Goal: Task Accomplishment & Management: Use online tool/utility

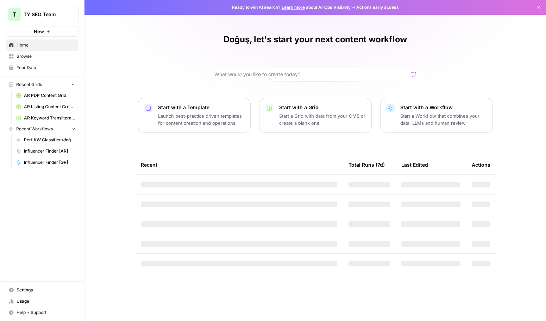
click at [53, 93] on span "AR PDP Content Grid" at bounding box center [49, 95] width 51 height 6
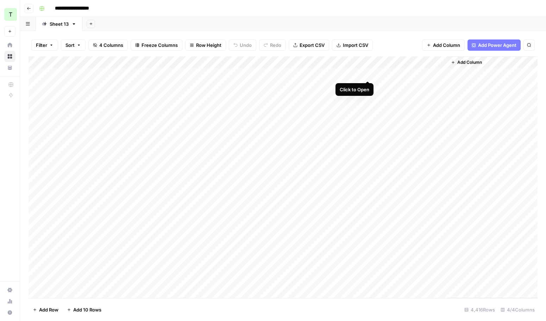
click at [369, 72] on div "Add Column" at bounding box center [283, 176] width 509 height 241
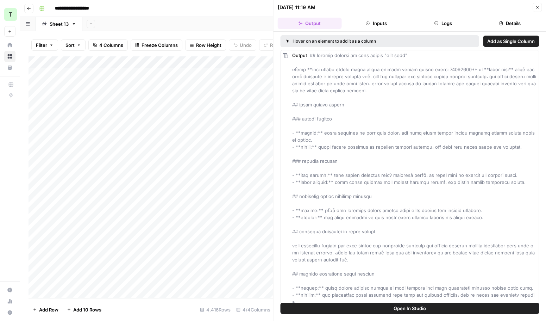
click at [380, 24] on button "Inputs" at bounding box center [376, 23] width 64 height 11
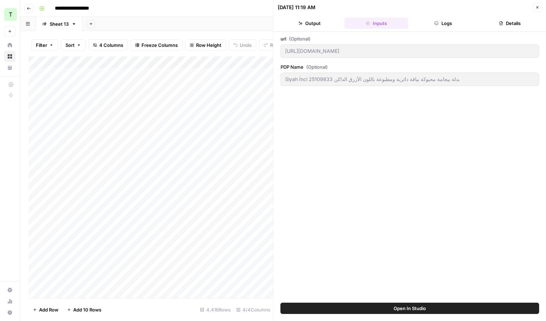
click at [334, 22] on button "Output" at bounding box center [310, 23] width 64 height 11
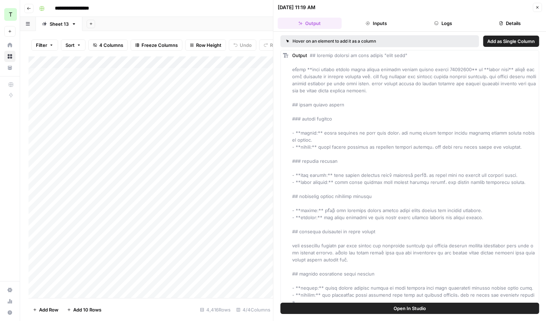
scroll to position [135, 0]
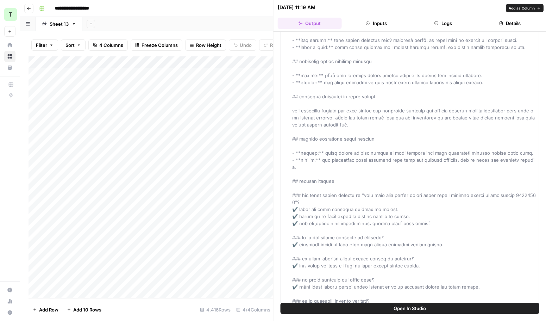
click at [444, 22] on button "Logs" at bounding box center [443, 23] width 64 height 11
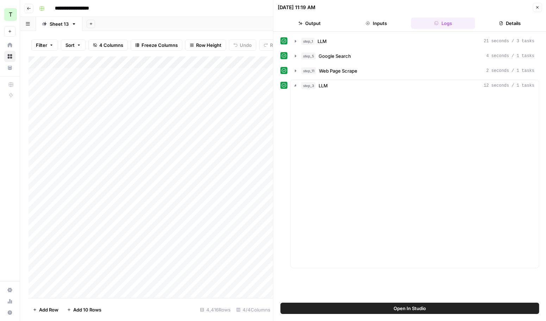
scroll to position [0, 0]
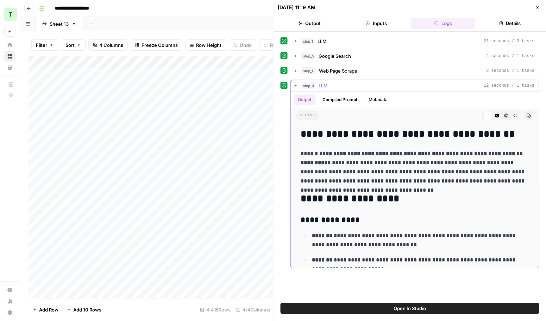
click at [339, 99] on button "Compiled Prompt" at bounding box center [339, 99] width 43 height 11
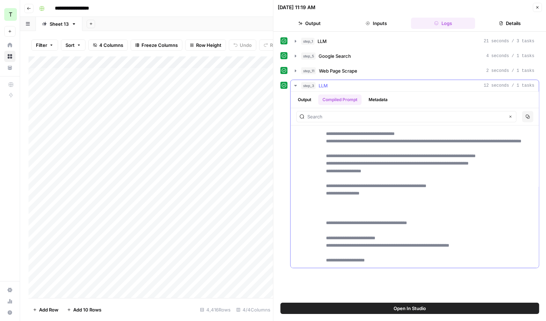
scroll to position [389, 0]
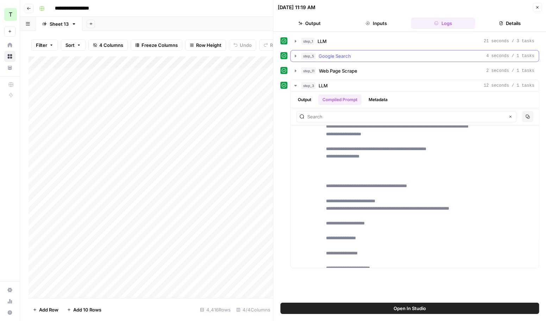
click at [297, 55] on icon "button" at bounding box center [296, 56] width 6 height 6
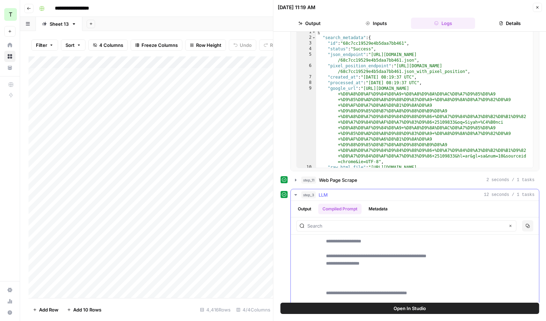
scroll to position [367, 0]
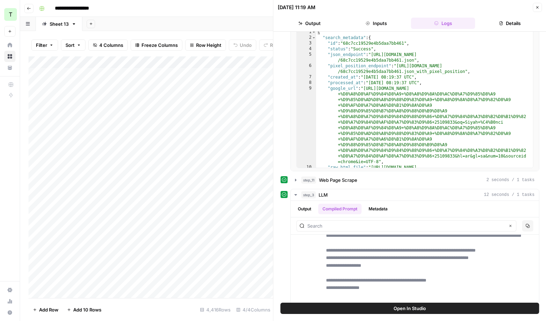
click at [540, 7] on button "Close" at bounding box center [536, 7] width 9 height 9
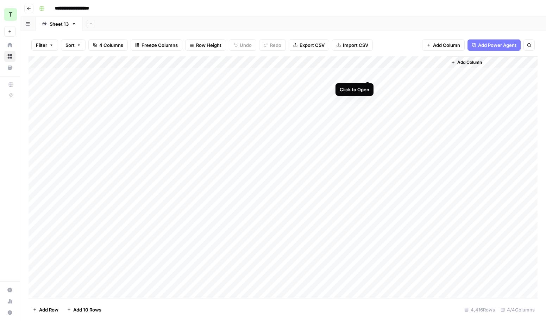
click at [369, 74] on div "Add Column" at bounding box center [283, 176] width 509 height 241
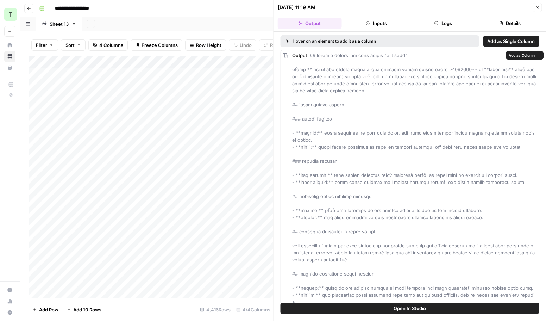
scroll to position [135, 0]
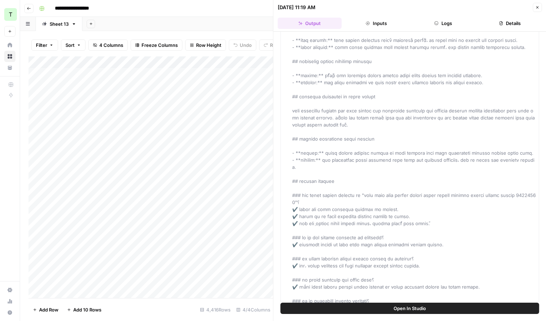
drag, startPoint x: 291, startPoint y: 166, endPoint x: 399, endPoint y: 298, distance: 170.3
click at [399, 298] on div "Output" at bounding box center [409, 124] width 259 height 419
click at [332, 181] on span at bounding box center [414, 125] width 245 height 414
click at [317, 155] on span at bounding box center [414, 125] width 245 height 414
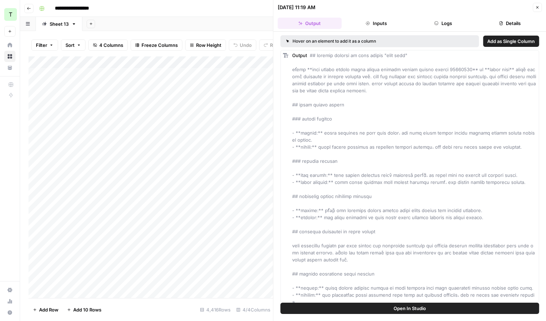
click at [330, 138] on div "Output" at bounding box center [414, 259] width 245 height 415
click at [463, 125] on span at bounding box center [414, 259] width 245 height 414
click at [436, 19] on button "Logs" at bounding box center [443, 23] width 64 height 11
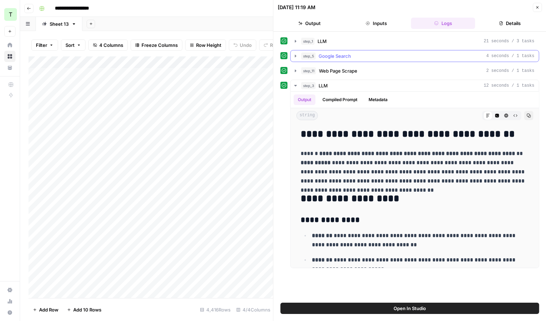
click at [296, 54] on icon "button" at bounding box center [296, 56] width 6 height 6
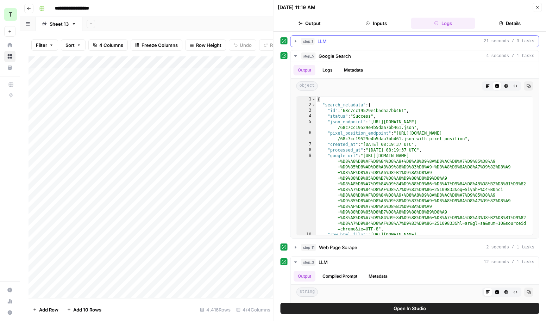
click at [296, 40] on icon "button" at bounding box center [296, 41] width 6 height 6
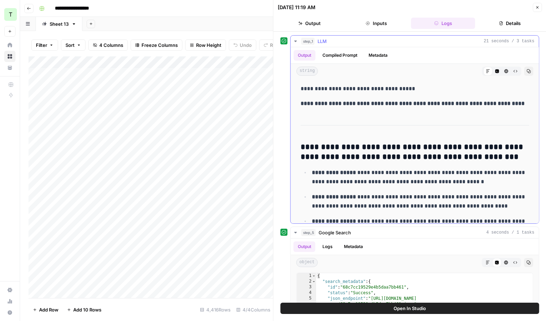
click at [347, 57] on button "Compiled Prompt" at bounding box center [339, 55] width 43 height 11
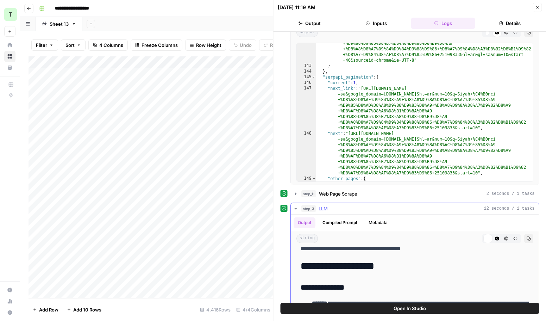
scroll to position [59, 0]
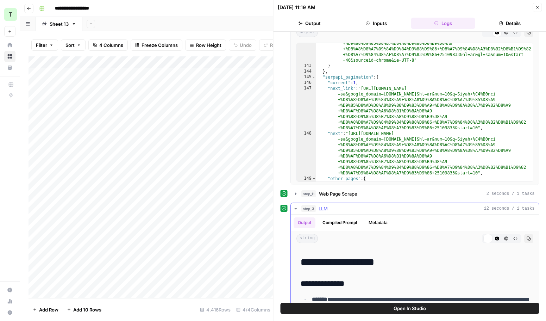
click at [347, 220] on button "Compiled Prompt" at bounding box center [339, 222] width 43 height 11
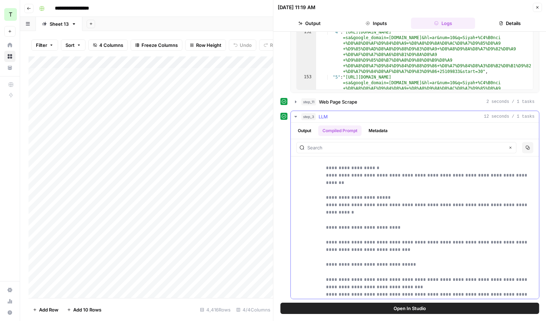
scroll to position [290, 0]
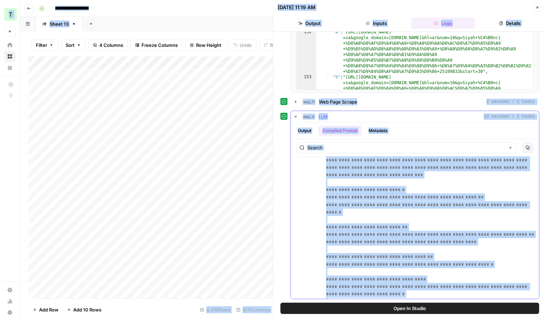
copy body "**********"
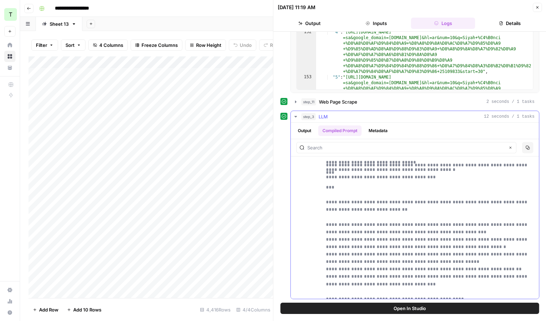
scroll to position [1128, 0]
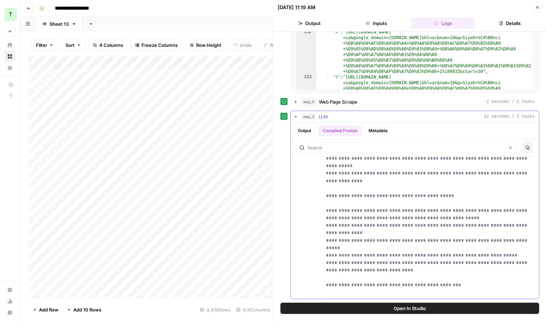
scroll to position [1328, 0]
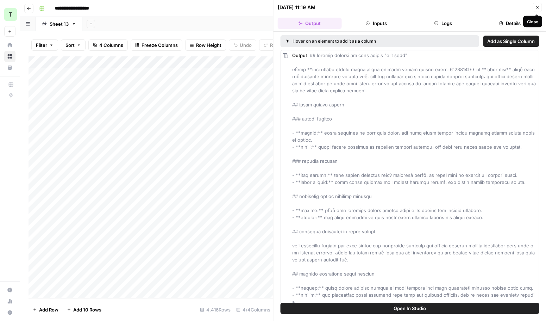
click at [538, 4] on button "Close" at bounding box center [536, 7] width 9 height 9
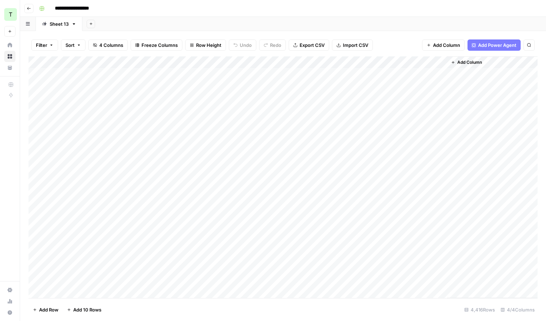
click at [25, 6] on button "Go back" at bounding box center [28, 8] width 9 height 9
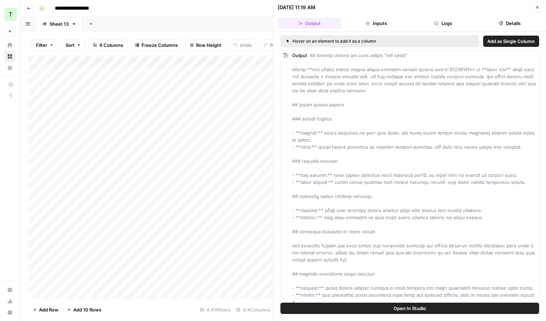
click at [78, 5] on input "**********" at bounding box center [80, 8] width 56 height 11
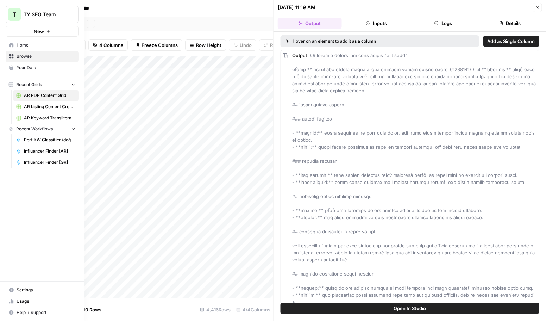
click at [31, 57] on span "Browse" at bounding box center [46, 56] width 59 height 6
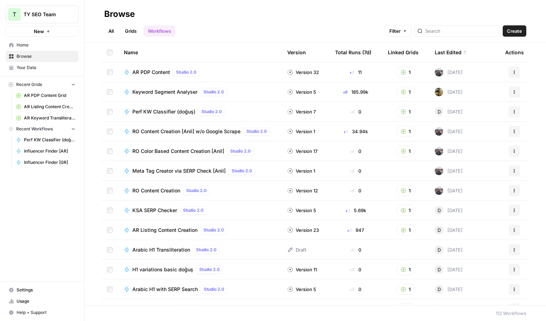
click at [156, 72] on span "AR PDP Content" at bounding box center [151, 72] width 38 height 7
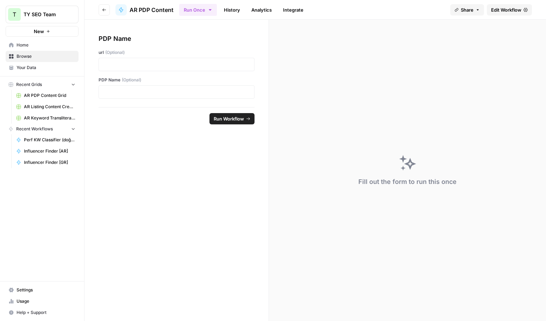
click at [515, 6] on span "Edit Workflow" at bounding box center [506, 9] width 30 height 7
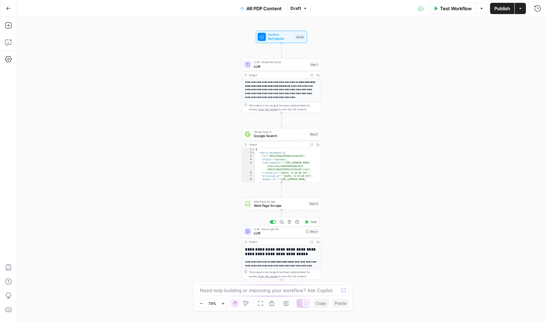
click at [291, 234] on span "LLM" at bounding box center [278, 233] width 49 height 5
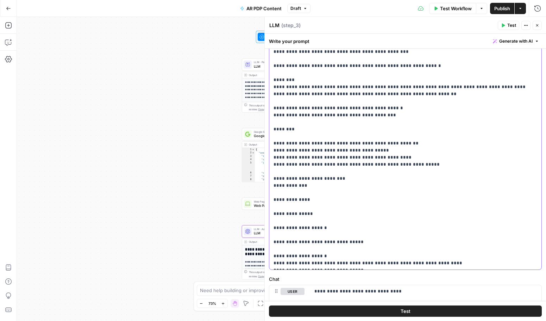
scroll to position [259, 0]
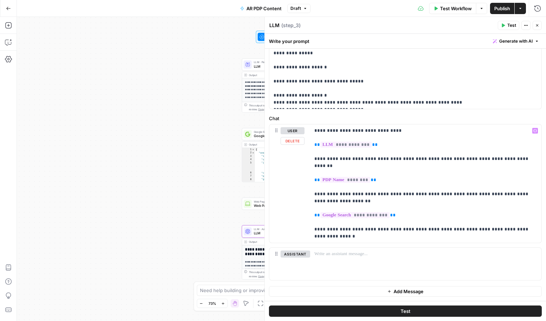
click at [204, 189] on div "**********" at bounding box center [281, 169] width 529 height 304
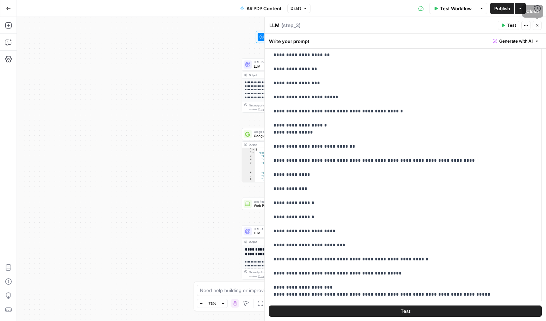
scroll to position [0, 0]
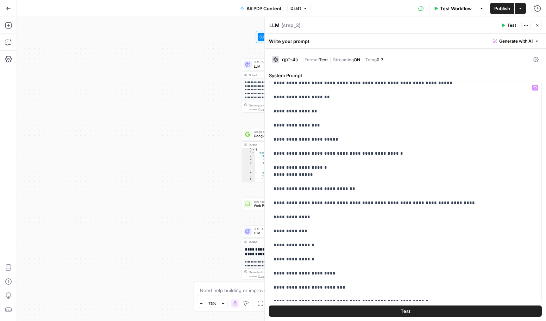
click at [163, 145] on div "**********" at bounding box center [281, 169] width 529 height 304
click at [537, 24] on icon "button" at bounding box center [537, 25] width 4 height 4
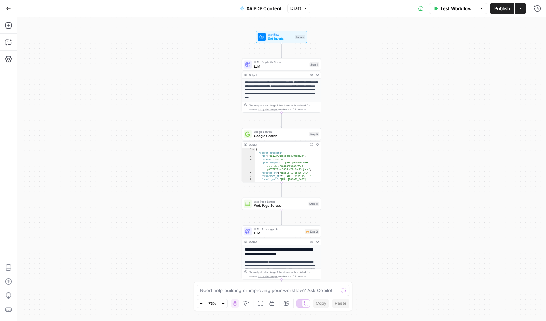
click at [288, 88] on p "**********" at bounding box center [281, 89] width 73 height 19
click at [273, 65] on span "LLM" at bounding box center [281, 66] width 54 height 5
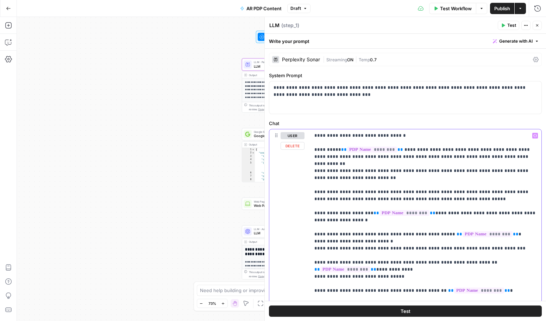
drag, startPoint x: 316, startPoint y: 134, endPoint x: 357, endPoint y: 254, distance: 126.8
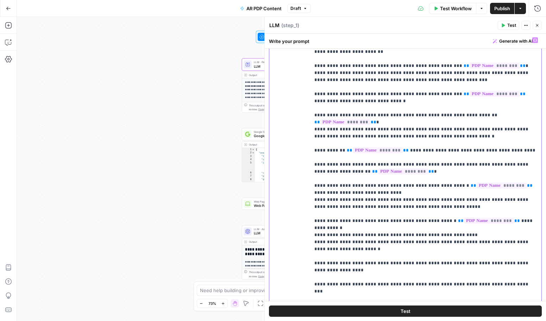
scroll to position [174, 0]
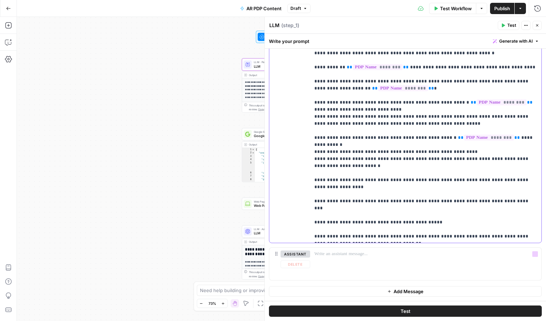
drag, startPoint x: 314, startPoint y: 135, endPoint x: 521, endPoint y: 232, distance: 227.7
click at [501, 242] on div "**********" at bounding box center [405, 99] width 273 height 288
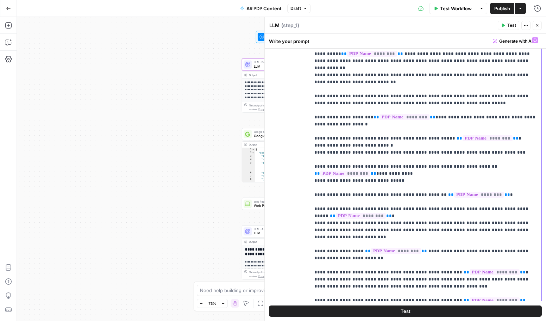
scroll to position [0, 0]
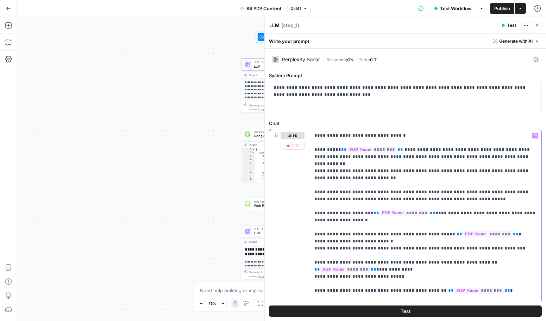
drag, startPoint x: 492, startPoint y: 239, endPoint x: 315, endPoint y: 136, distance: 204.8
copy p "**********"
click at [217, 189] on div "**********" at bounding box center [281, 169] width 529 height 304
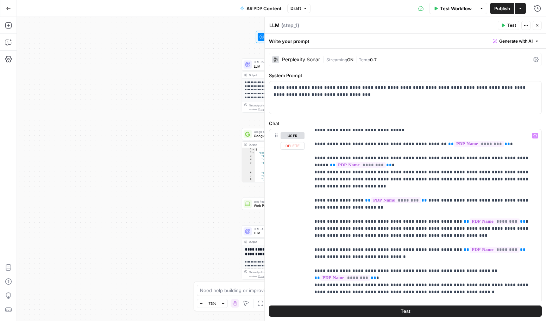
scroll to position [212, 0]
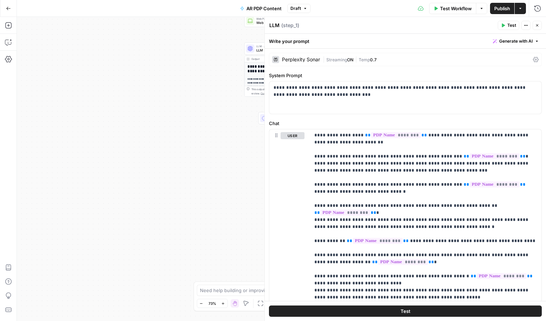
click at [537, 23] on icon "button" at bounding box center [537, 25] width 4 height 4
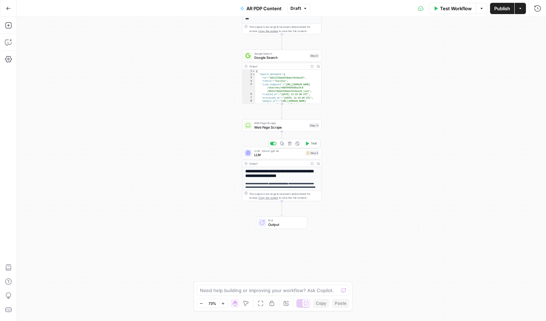
click at [289, 150] on span "LLM · Azure: gpt-4o" at bounding box center [278, 151] width 49 height 4
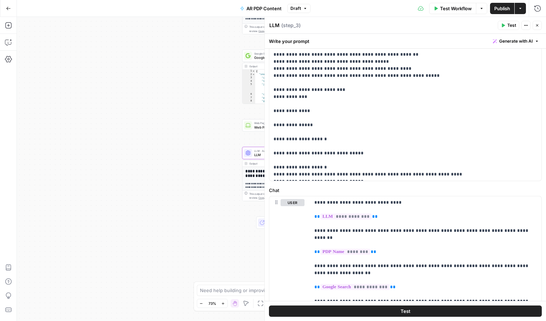
scroll to position [259, 0]
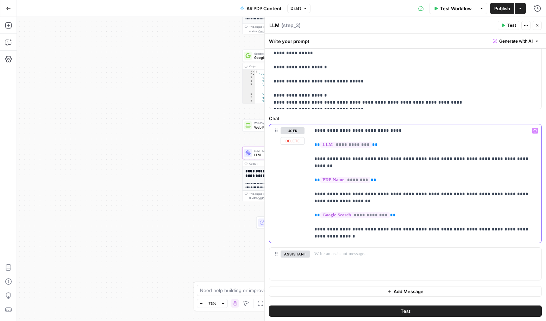
drag, startPoint x: 429, startPoint y: 235, endPoint x: 313, endPoint y: 129, distance: 156.7
click at [313, 129] on div "**********" at bounding box center [425, 183] width 231 height 118
copy p "**********"
